Goal: Navigation & Orientation: Find specific page/section

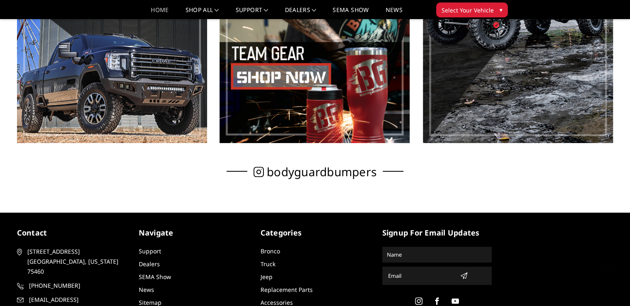
scroll to position [565, 0]
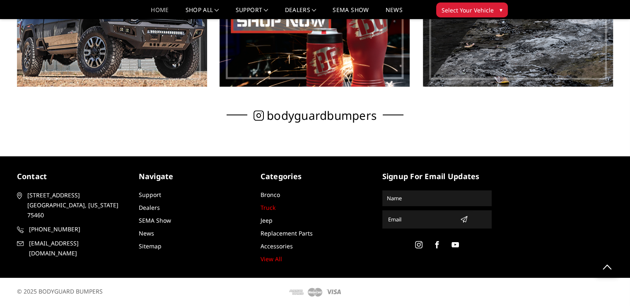
click at [269, 208] on link "Truck" at bounding box center [267, 207] width 15 height 8
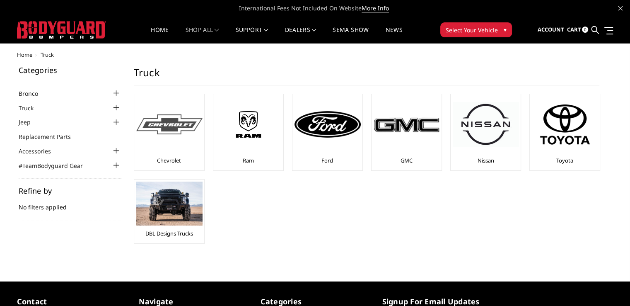
click at [160, 121] on img at bounding box center [169, 124] width 66 height 20
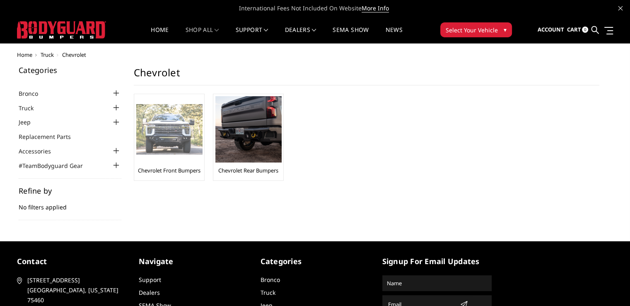
click at [168, 133] on img at bounding box center [169, 129] width 66 height 51
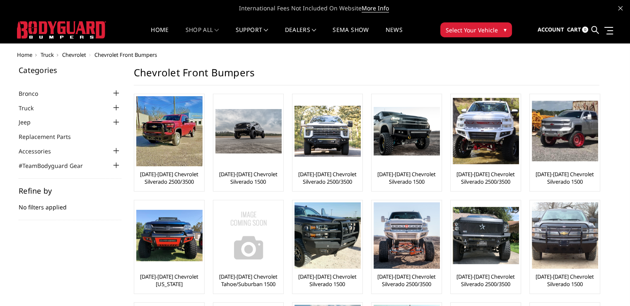
click at [474, 26] on span "Select Your Vehicle" at bounding box center [471, 30] width 52 height 9
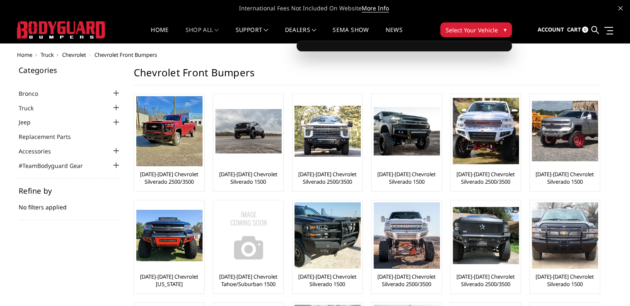
click at [472, 29] on span "Select Your Vehicle" at bounding box center [471, 30] width 52 height 9
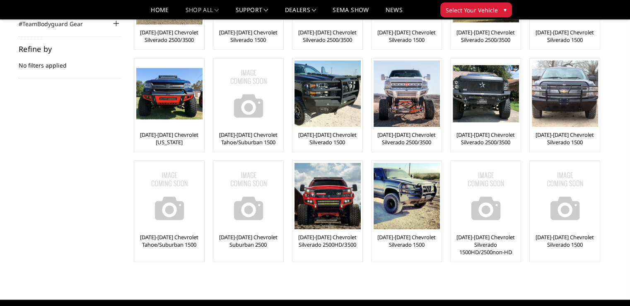
scroll to position [124, 0]
